Goal: Task Accomplishment & Management: Use online tool/utility

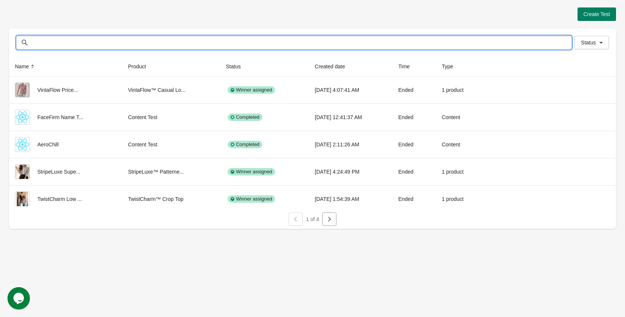
click at [132, 38] on input "text" at bounding box center [301, 42] width 540 height 13
click at [347, 257] on div "Create Test Status Status Name Product Status Created date Time Type VintaFlow …" at bounding box center [312, 158] width 625 height 317
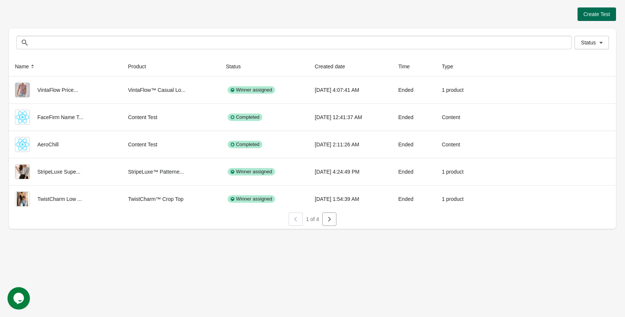
click at [599, 13] on span "Create Test" at bounding box center [596, 14] width 27 height 6
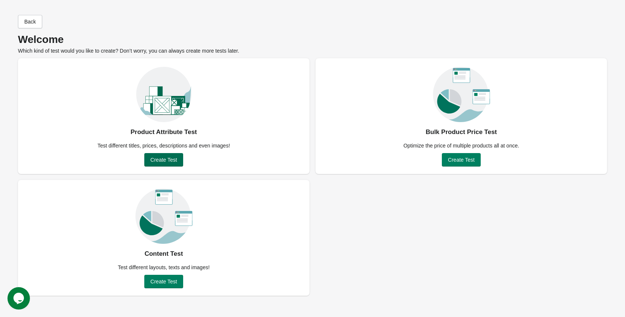
click at [165, 157] on span "Create Test" at bounding box center [163, 160] width 27 height 6
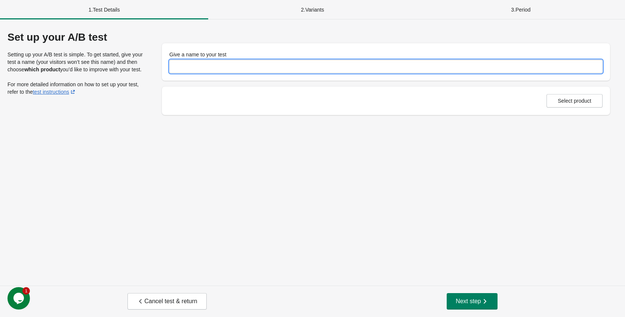
click at [234, 65] on input "Give a name to your test" at bounding box center [385, 66] width 433 height 13
drag, startPoint x: 193, startPoint y: 66, endPoint x: 207, endPoint y: 67, distance: 13.5
click at [207, 67] on input "**********" at bounding box center [385, 66] width 433 height 13
type input "**********"
click at [333, 173] on div "**********" at bounding box center [312, 152] width 625 height 266
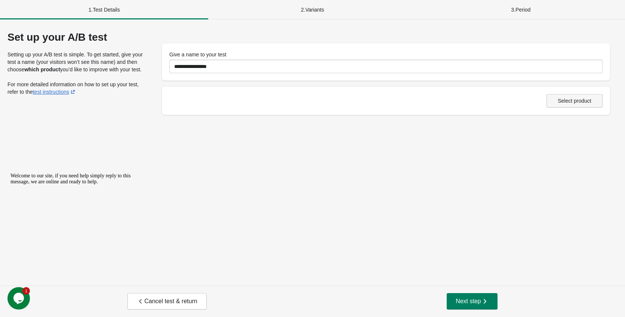
click at [563, 98] on span "Select product" at bounding box center [574, 101] width 34 height 6
click at [572, 100] on span "Select product" at bounding box center [574, 101] width 34 height 6
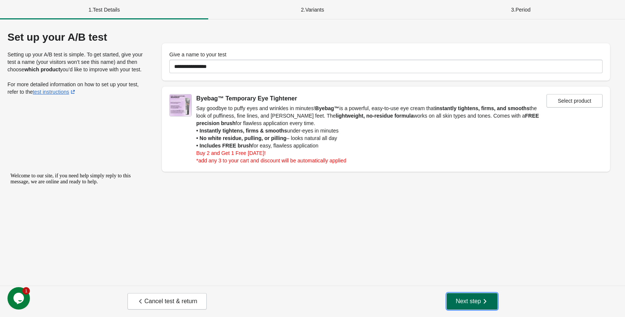
click at [463, 301] on span "Next step" at bounding box center [471, 301] width 33 height 7
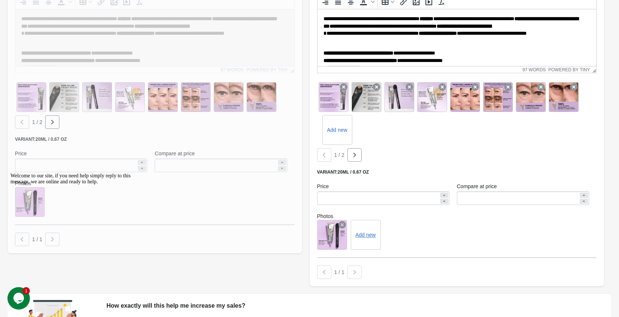
scroll to position [262, 0]
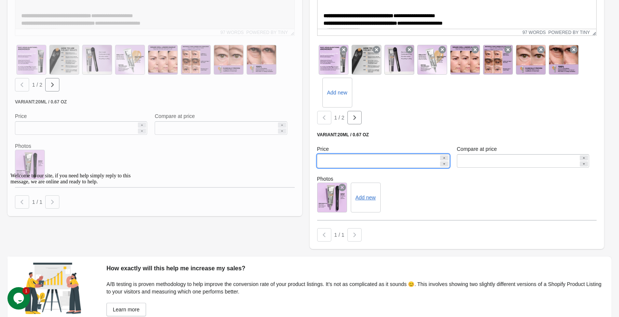
click at [327, 162] on input "*****" at bounding box center [378, 160] width 122 height 13
type input "*****"
click at [416, 197] on div "Add new" at bounding box center [457, 198] width 280 height 30
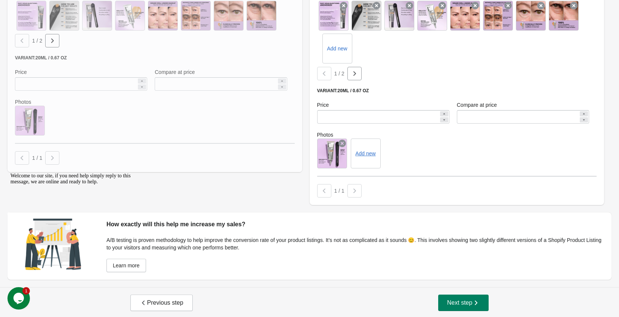
scroll to position [307, 0]
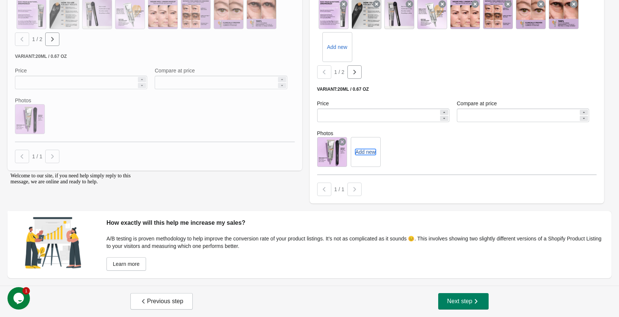
click at [370, 155] on button "Add new" at bounding box center [365, 152] width 20 height 6
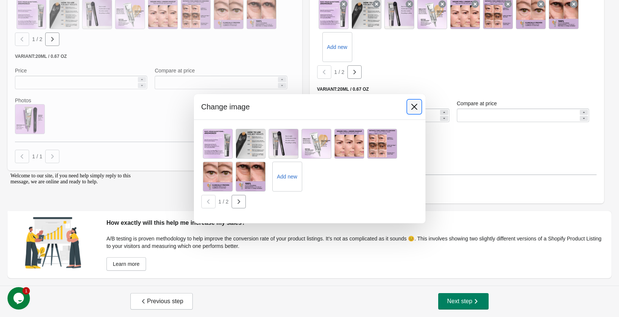
click at [415, 107] on icon at bounding box center [414, 106] width 7 height 7
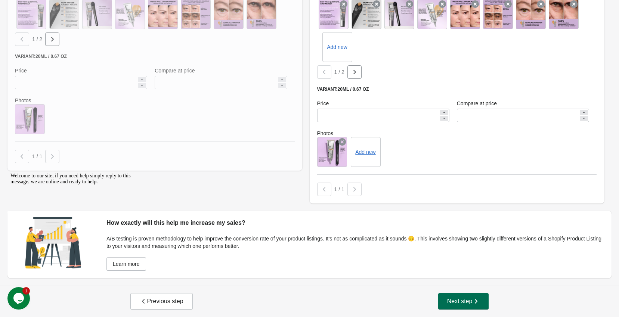
click at [456, 299] on span "Next step" at bounding box center [463, 301] width 33 height 7
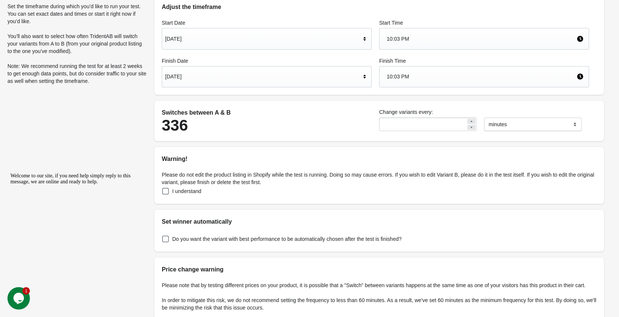
scroll to position [0, 0]
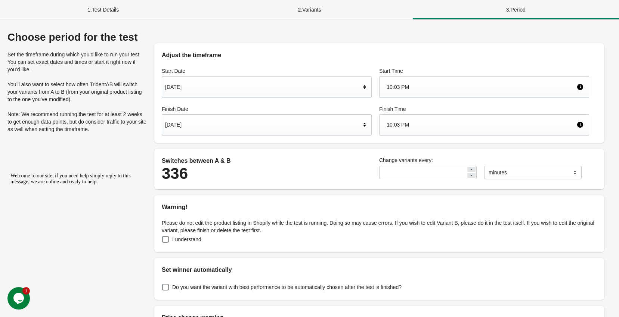
click at [206, 130] on div "Oct 3, 2025" at bounding box center [263, 125] width 196 height 14
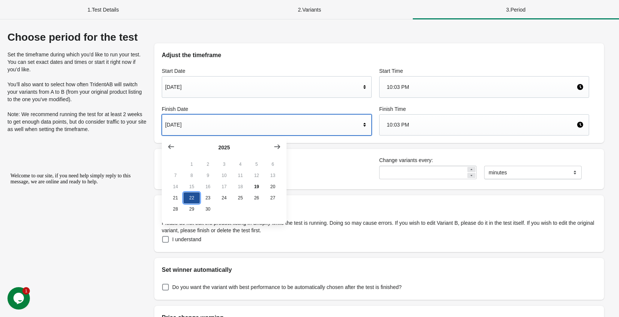
click at [190, 201] on button "22" at bounding box center [191, 197] width 16 height 11
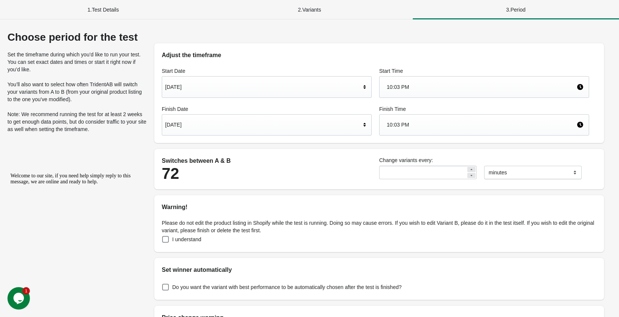
click at [322, 182] on div "72" at bounding box center [267, 174] width 210 height 16
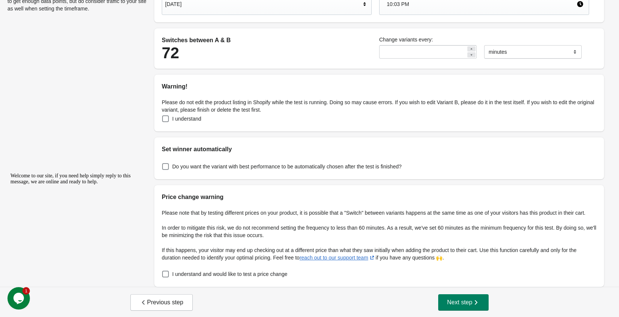
scroll to position [122, 0]
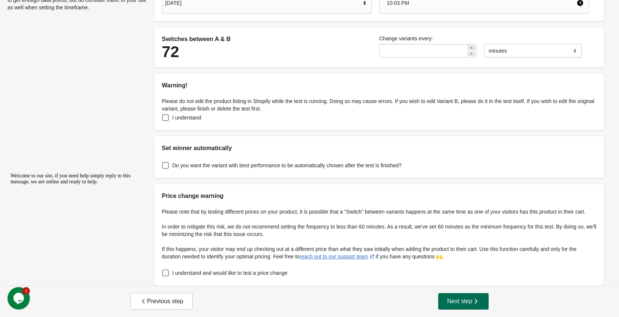
click at [474, 304] on icon "button" at bounding box center [475, 301] width 7 height 7
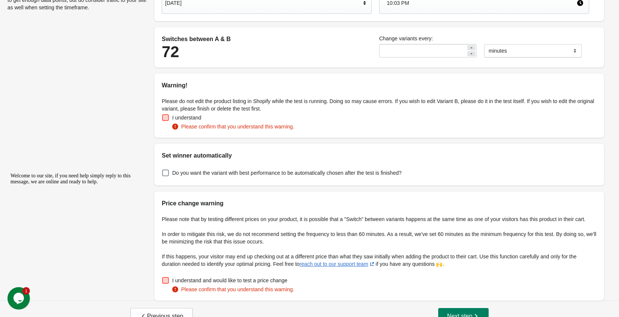
click at [168, 118] on span at bounding box center [165, 117] width 7 height 7
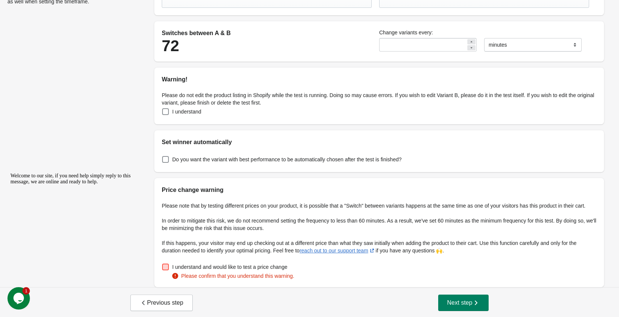
scroll to position [129, 0]
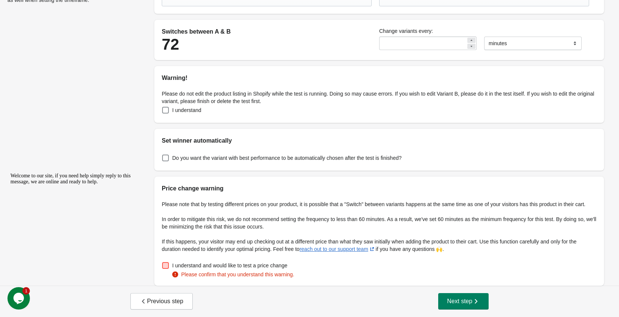
click at [166, 265] on span at bounding box center [165, 265] width 7 height 7
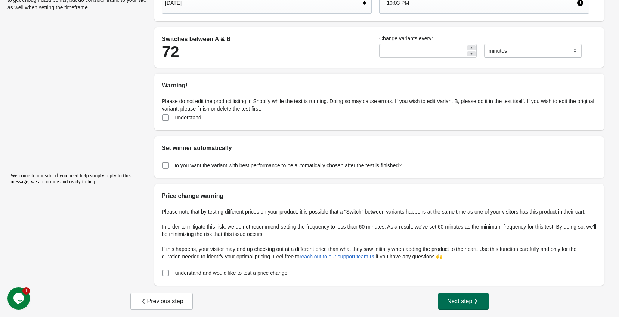
click at [477, 305] on icon "button" at bounding box center [475, 301] width 7 height 7
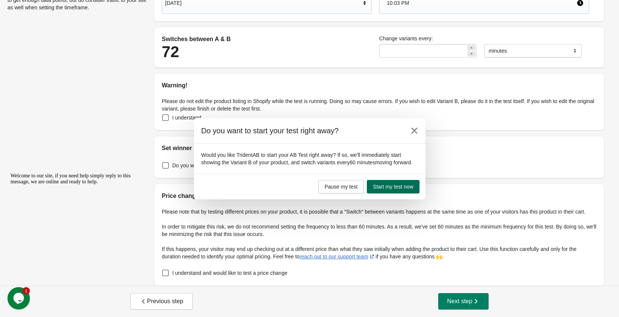
click at [401, 187] on span "Start my test now" at bounding box center [393, 187] width 40 height 6
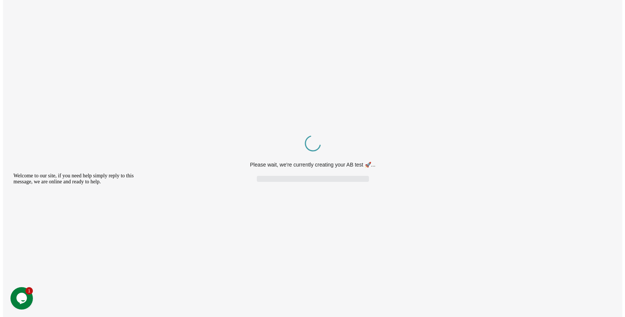
scroll to position [0, 0]
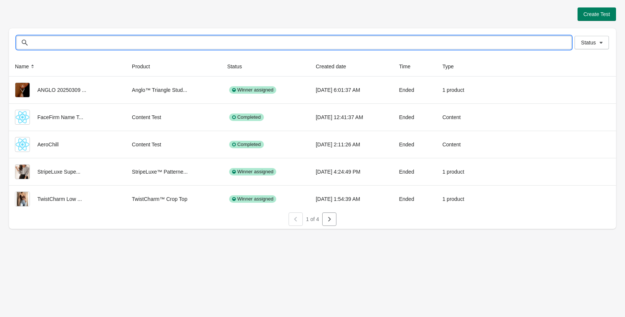
click at [510, 45] on input "text" at bounding box center [301, 42] width 540 height 13
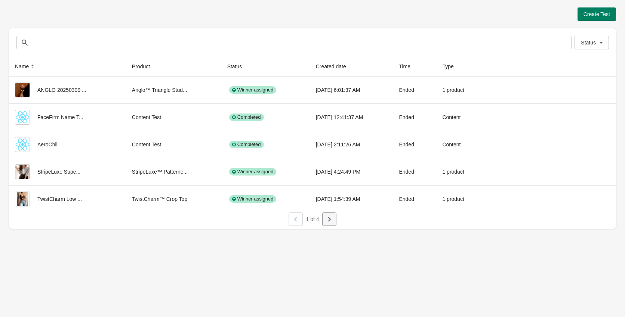
click at [331, 215] on button "button" at bounding box center [329, 219] width 14 height 13
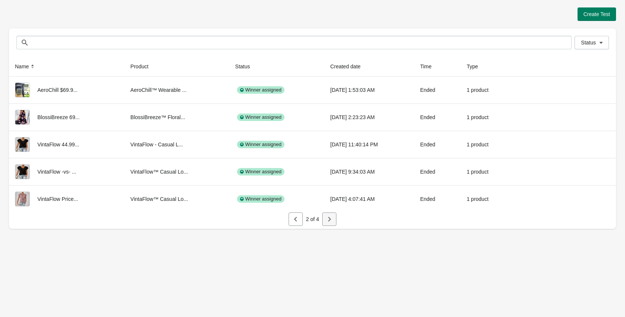
click at [334, 223] on button "button" at bounding box center [329, 219] width 14 height 13
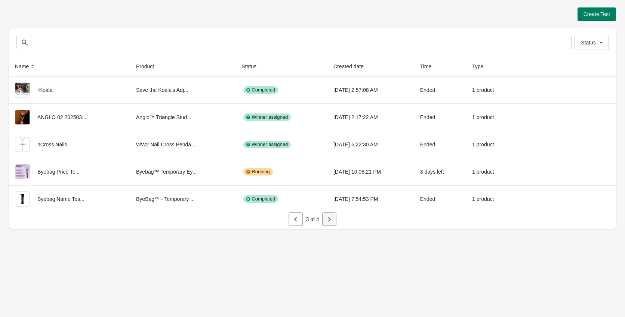
click at [326, 215] on button "button" at bounding box center [329, 219] width 14 height 13
